Goal: Check status: Check status

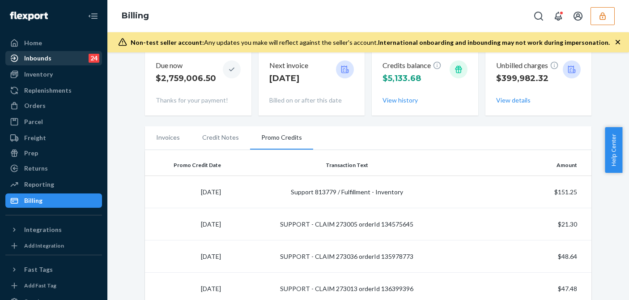
click at [33, 107] on div "Orders" at bounding box center [34, 105] width 21 height 9
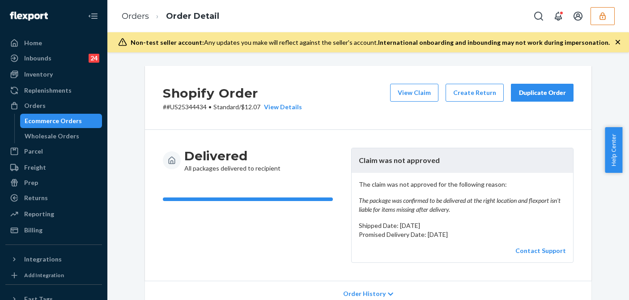
click at [617, 42] on icon "button" at bounding box center [617, 42] width 4 height 4
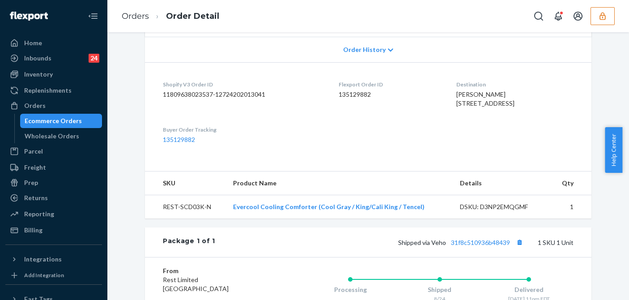
scroll to position [89, 0]
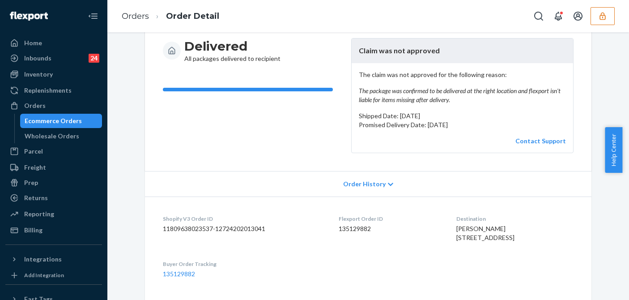
click at [405, 94] on em "The package was confirmed to be delivered at the right location and flexport is…" at bounding box center [462, 95] width 207 height 18
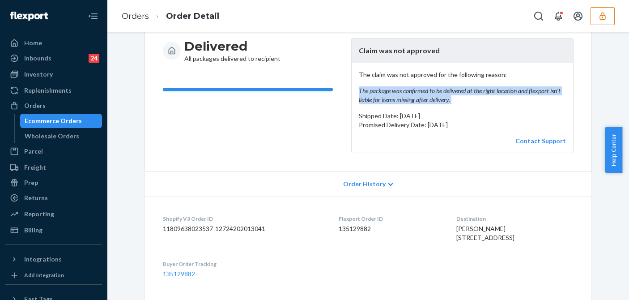
click at [405, 94] on em "The package was confirmed to be delivered at the right location and flexport is…" at bounding box center [462, 95] width 207 height 18
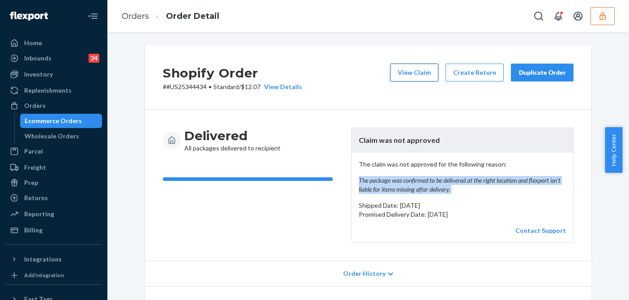
click at [399, 75] on button "View Claim" at bounding box center [414, 73] width 48 height 18
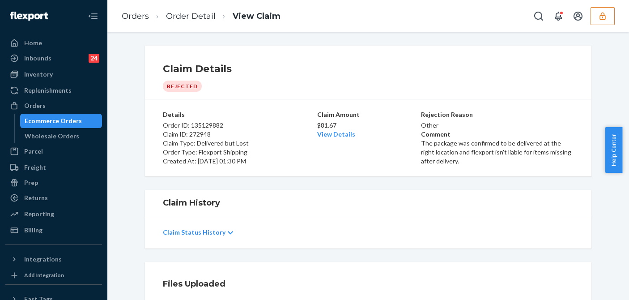
click at [334, 182] on div "Claim Details Rejected Details Order ID: 135129882 Claim ID: 272948 Claim Type:…" at bounding box center [367, 165] width 521 height 267
